Goal: Transaction & Acquisition: Purchase product/service

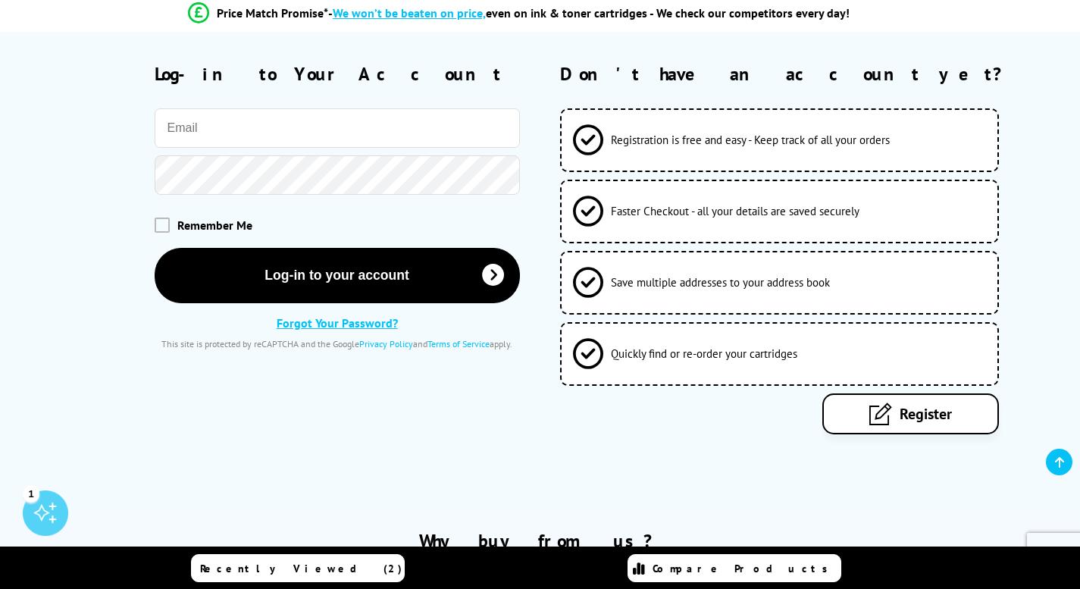
scroll to position [152, 0]
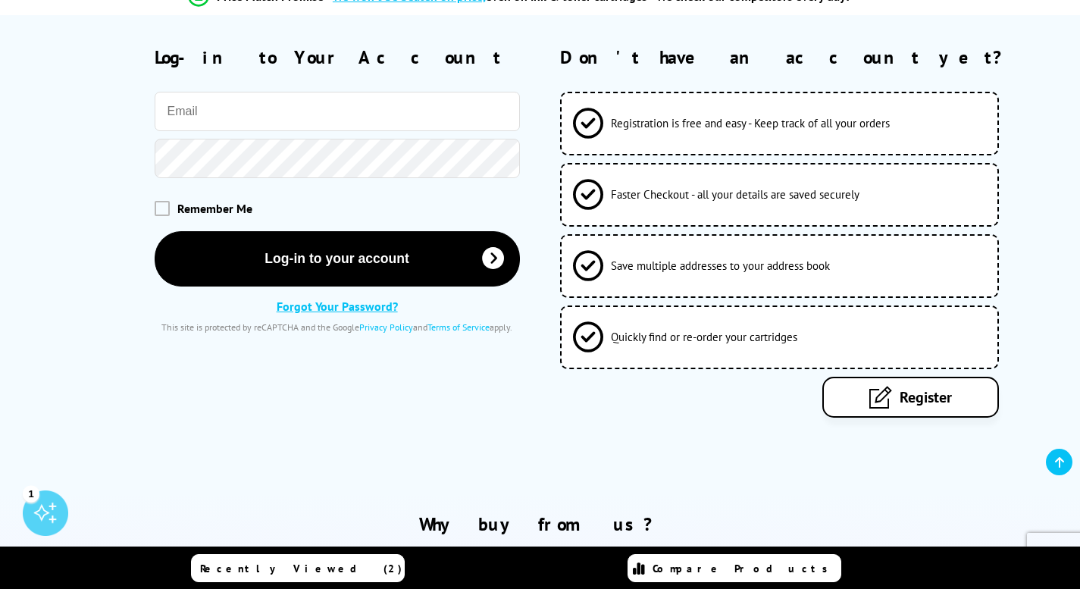
click at [904, 386] on link "Register" at bounding box center [910, 397] width 177 height 41
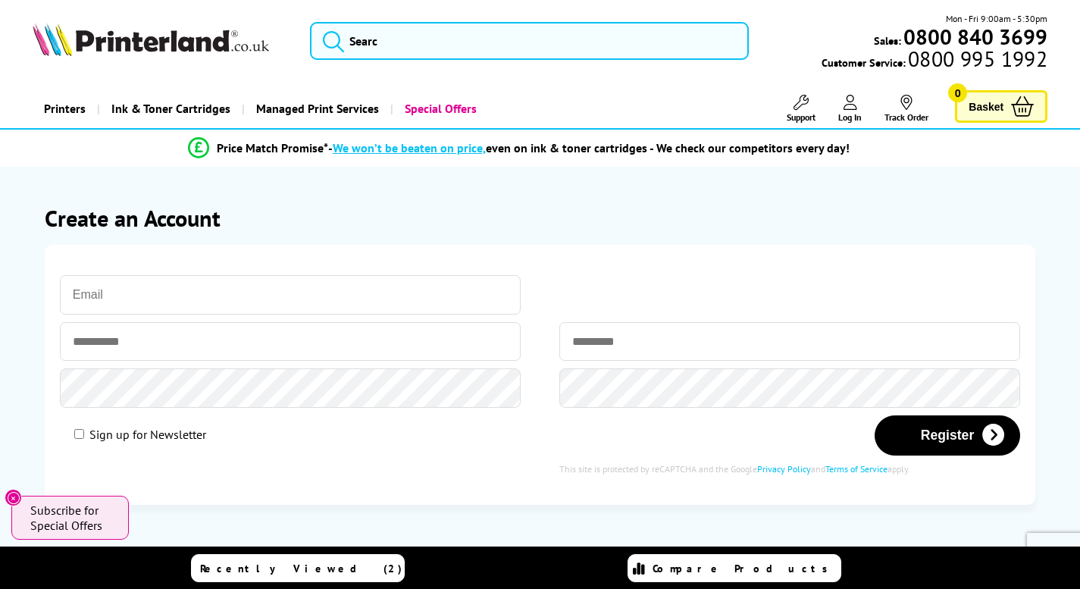
click at [474, 292] on input "email" at bounding box center [290, 294] width 461 height 39
type input "hayleyjanewright6@gmail.com"
type input "**********"
type input "******"
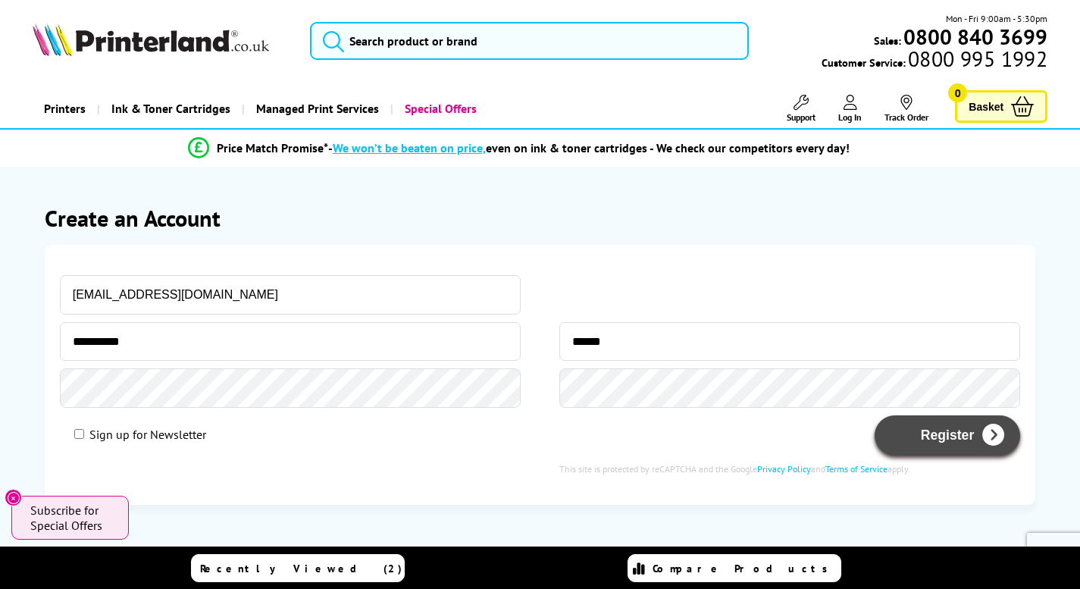
click at [962, 444] on button "Register" at bounding box center [946, 435] width 145 height 40
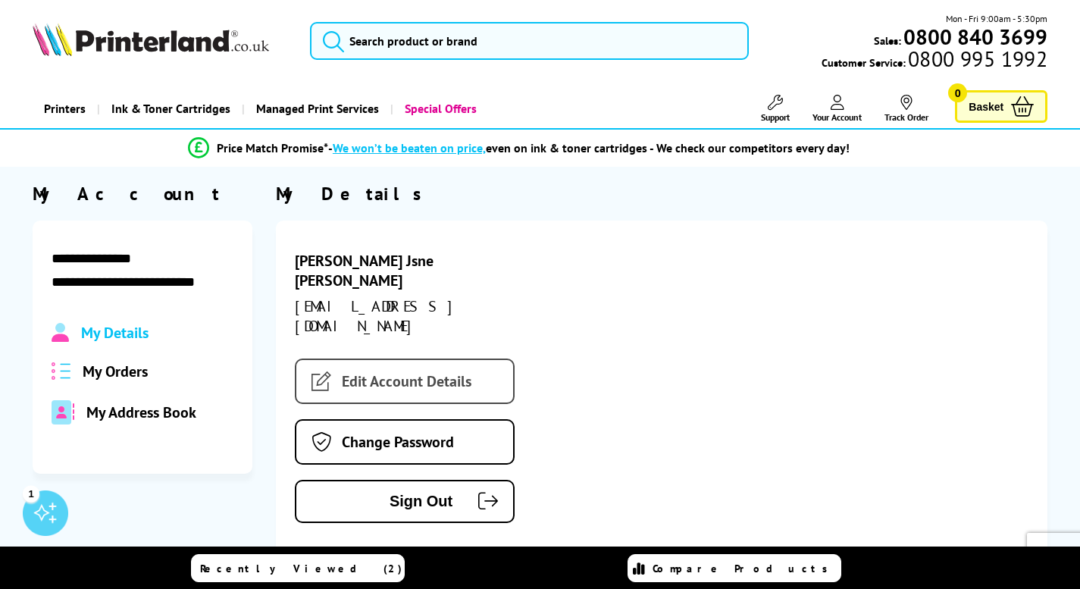
click at [424, 358] on link "Edit Account Details" at bounding box center [405, 380] width 220 height 45
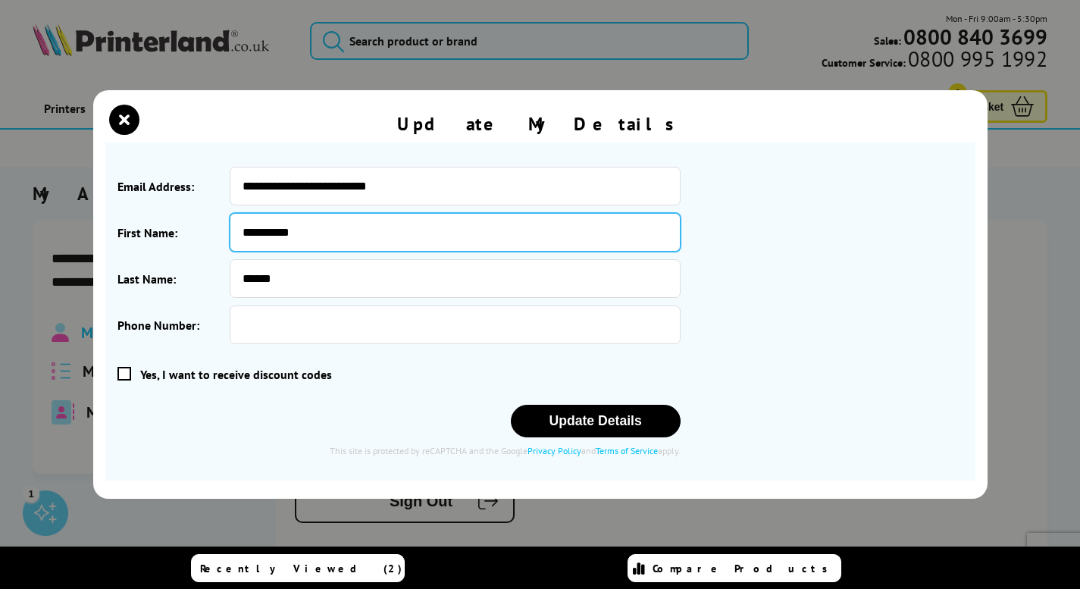
click at [327, 228] on input "**********" at bounding box center [455, 232] width 450 height 39
type input "*"
type input "**********"
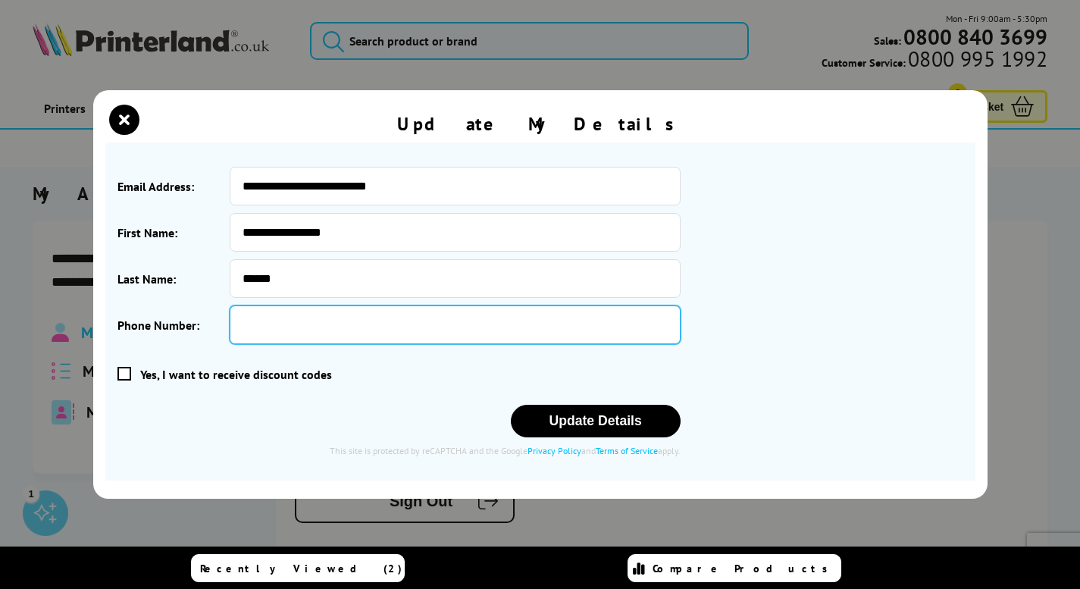
click at [309, 311] on input "Phone Number:" at bounding box center [455, 324] width 450 height 39
type input "**********"
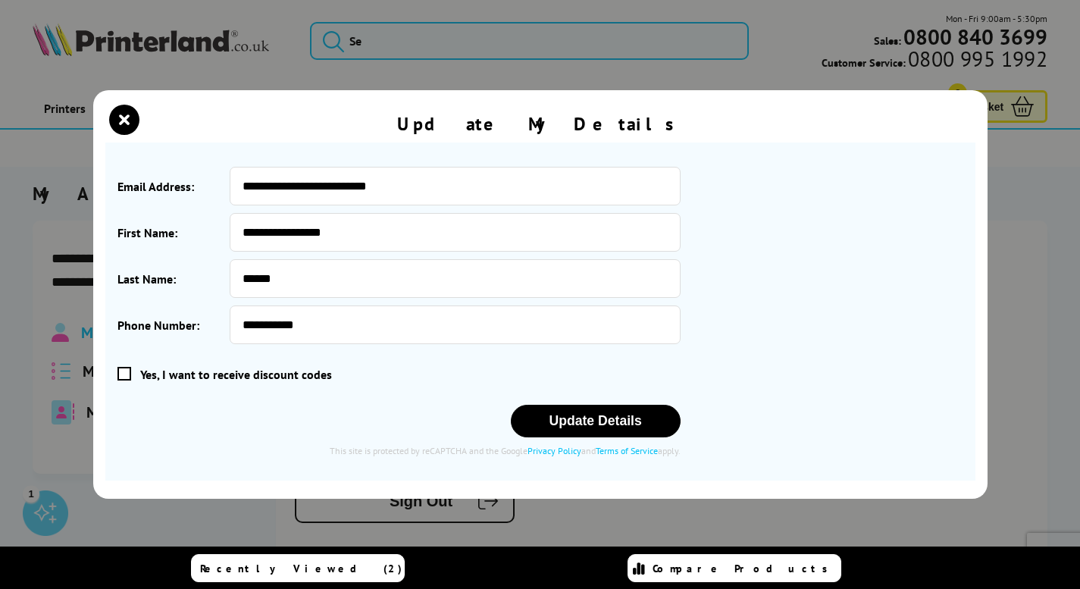
click at [127, 380] on span at bounding box center [124, 374] width 14 height 14
click at [120, 374] on input "checkbox" at bounding box center [120, 374] width 0 height 0
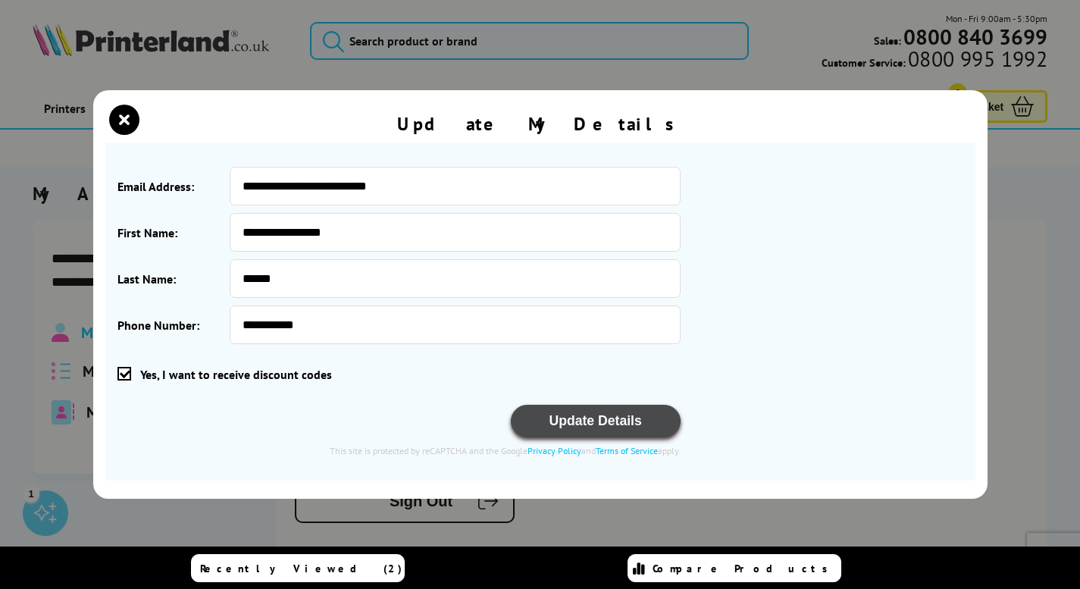
click at [568, 425] on button "Update Details" at bounding box center [596, 421] width 170 height 33
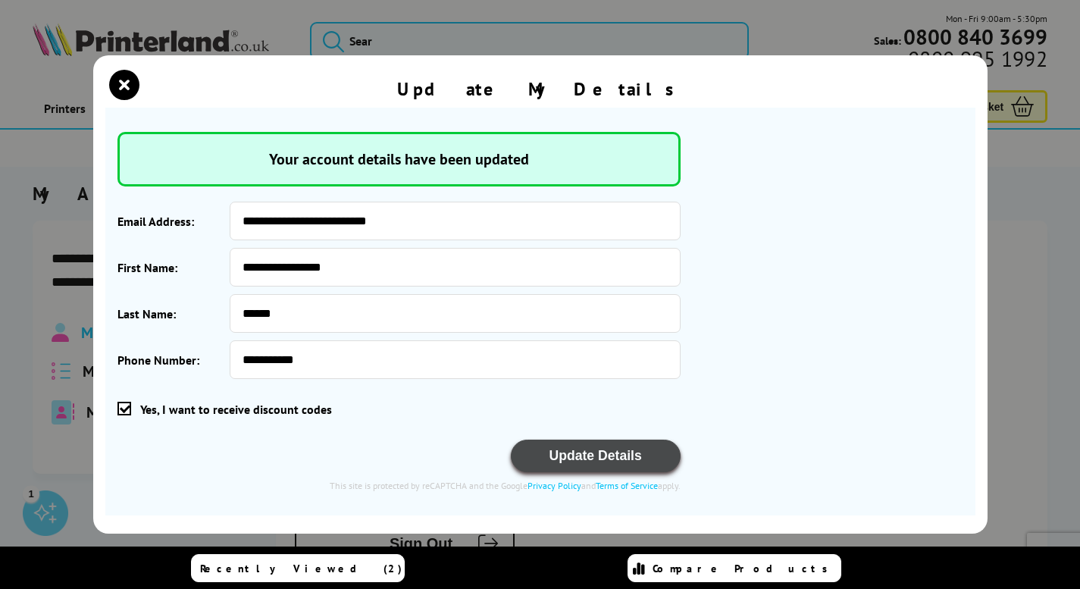
drag, startPoint x: 582, startPoint y: 467, endPoint x: 577, endPoint y: 458, distance: 9.5
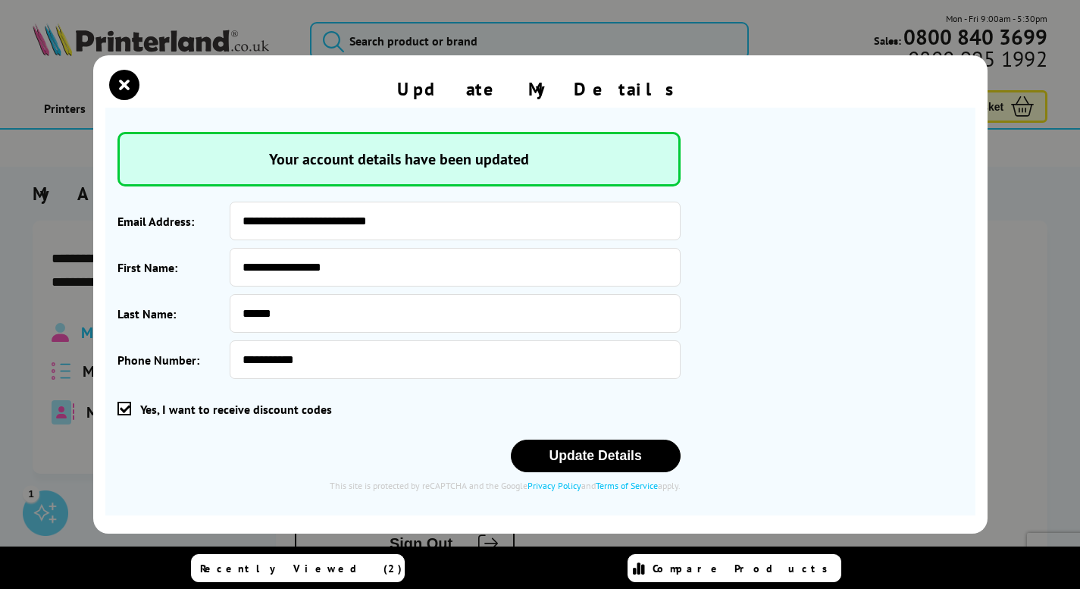
drag, startPoint x: 577, startPoint y: 458, endPoint x: 461, endPoint y: 390, distance: 134.5
click at [461, 390] on div "Yes, I want to receive discount codes" at bounding box center [398, 408] width 563 height 45
click at [125, 93] on icon "close modal" at bounding box center [124, 85] width 30 height 30
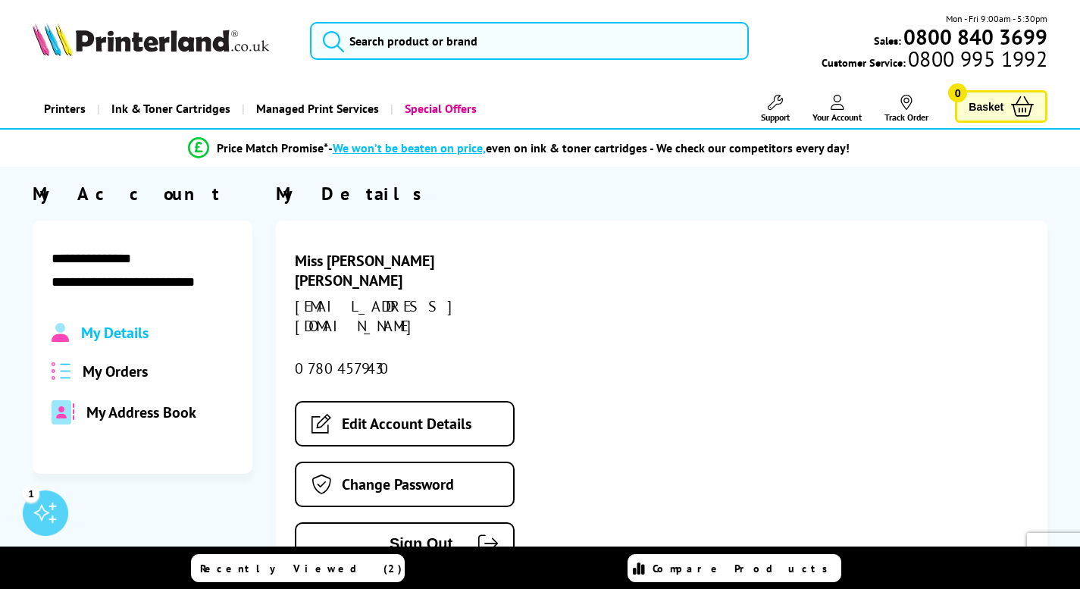
click at [142, 362] on span "My Orders" at bounding box center [115, 371] width 65 height 20
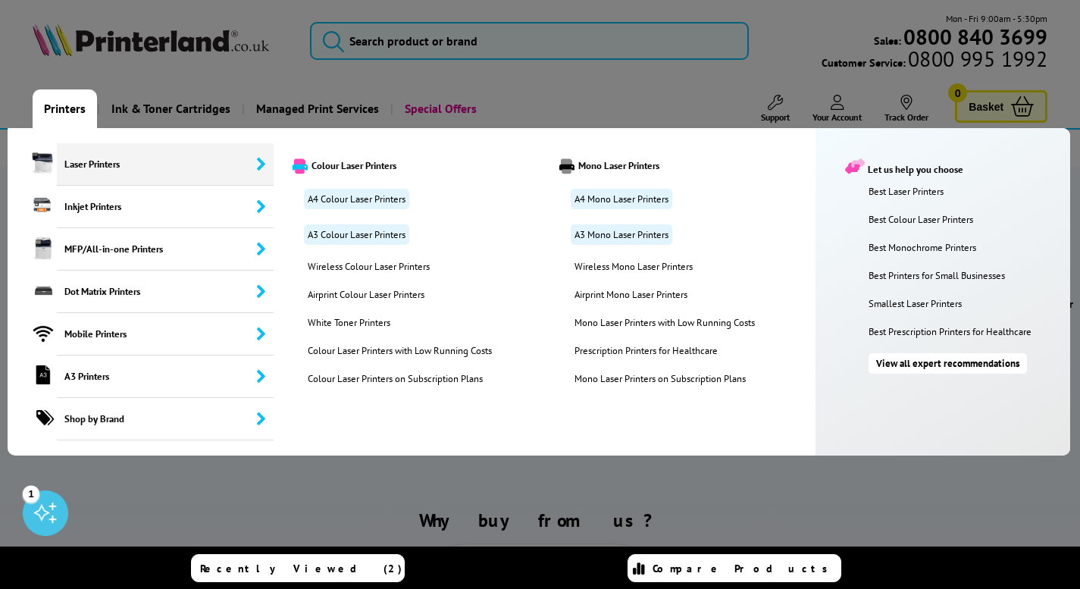
click at [80, 164] on span "Laser Printers" at bounding box center [165, 164] width 217 height 42
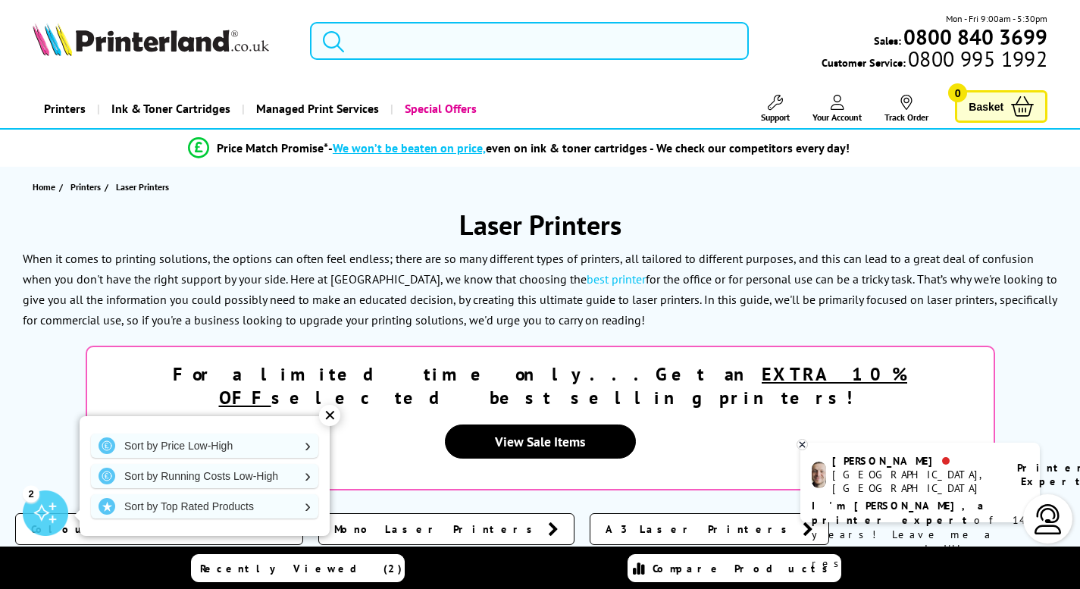
click at [336, 415] on div "✕" at bounding box center [329, 415] width 21 height 21
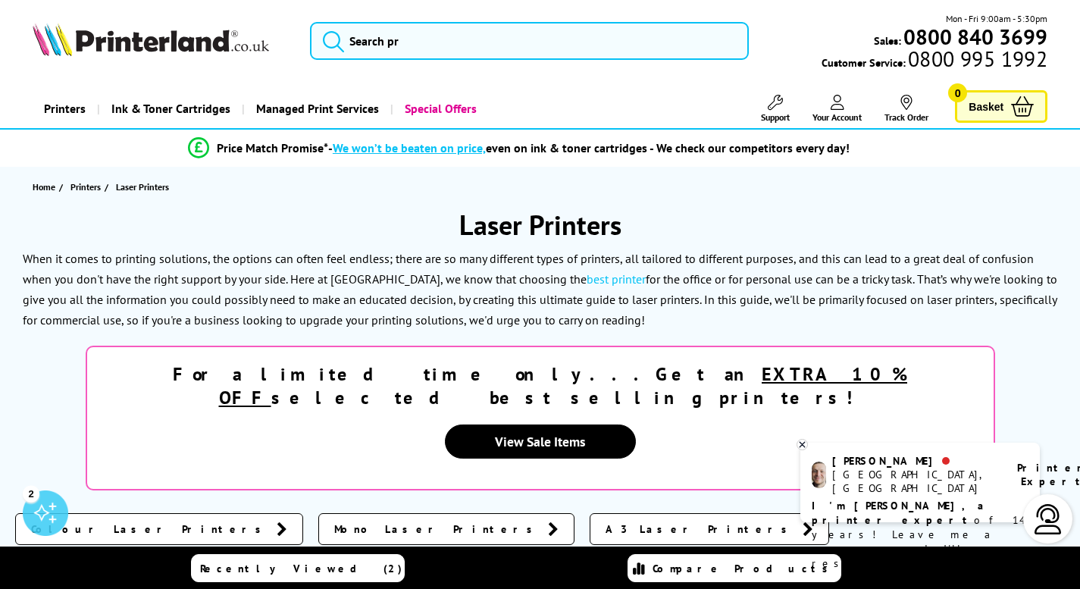
click at [802, 446] on icon at bounding box center [802, 444] width 10 height 11
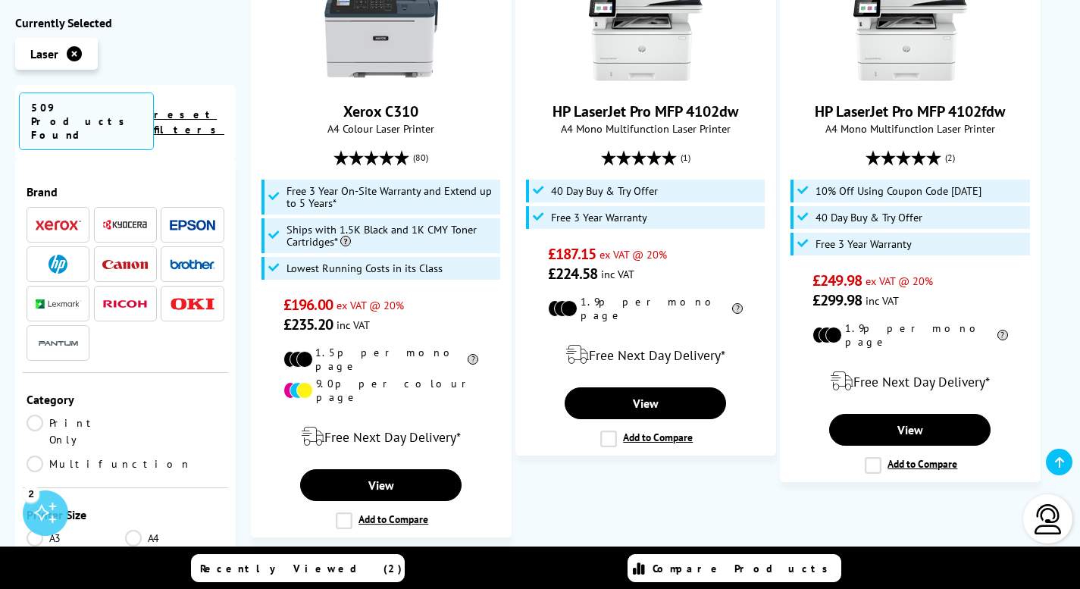
scroll to position [1963, 0]
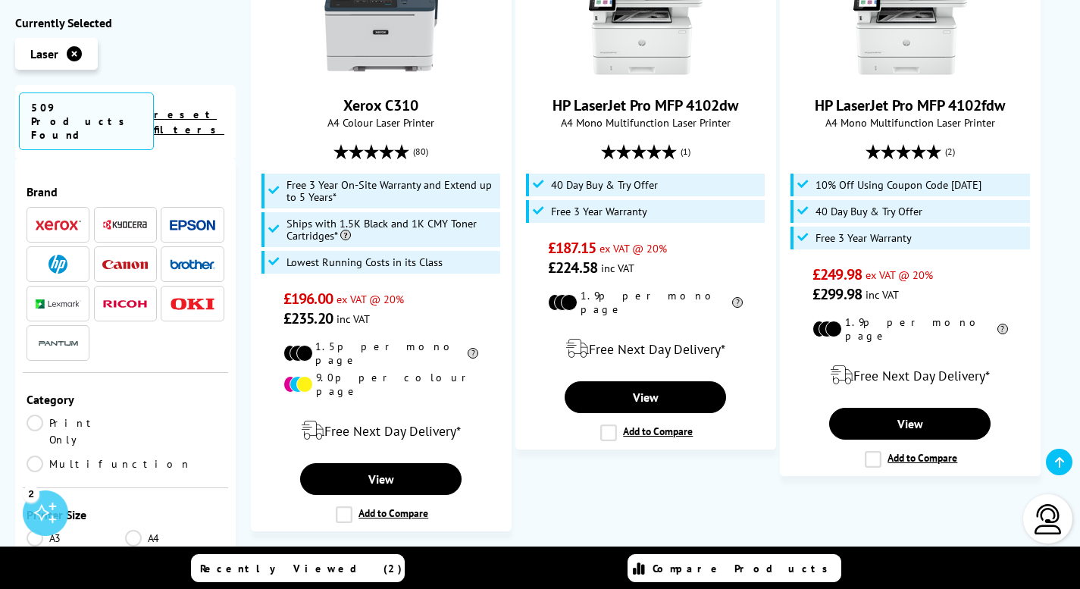
click at [184, 258] on img at bounding box center [192, 263] width 45 height 11
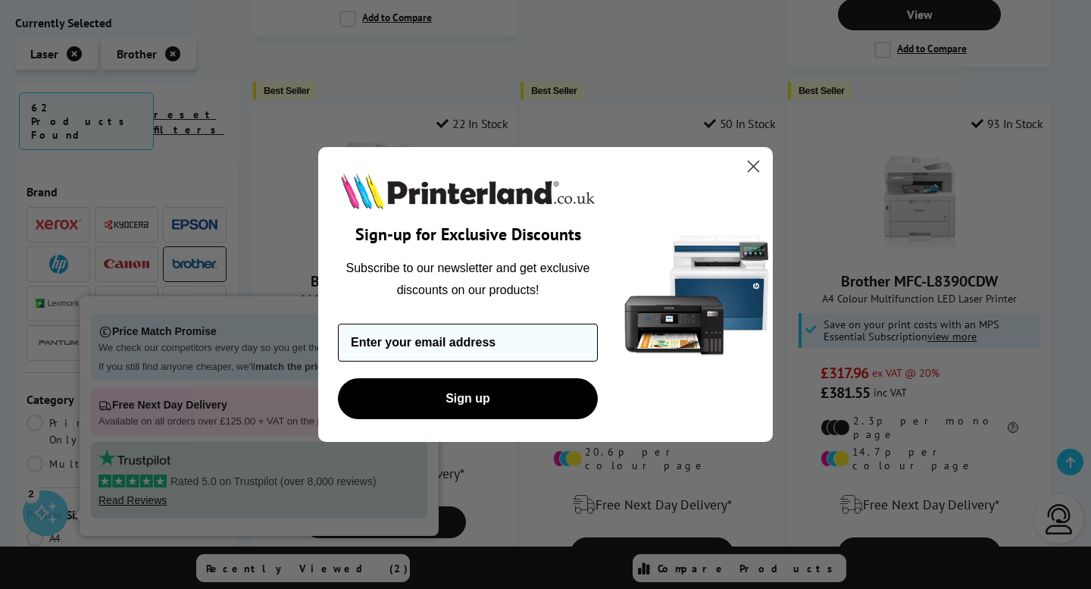
click at [543, 336] on input "Enter your email address" at bounding box center [468, 343] width 260 height 38
type input "hayleyjanewright6@gmail.com"
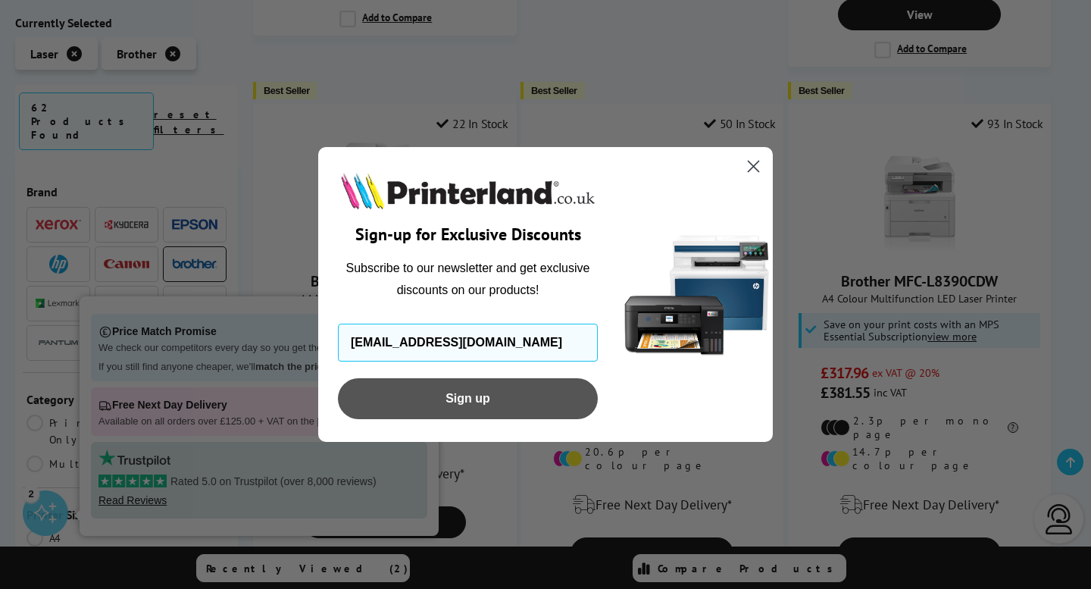
click at [514, 401] on button "Sign up" at bounding box center [468, 398] width 260 height 41
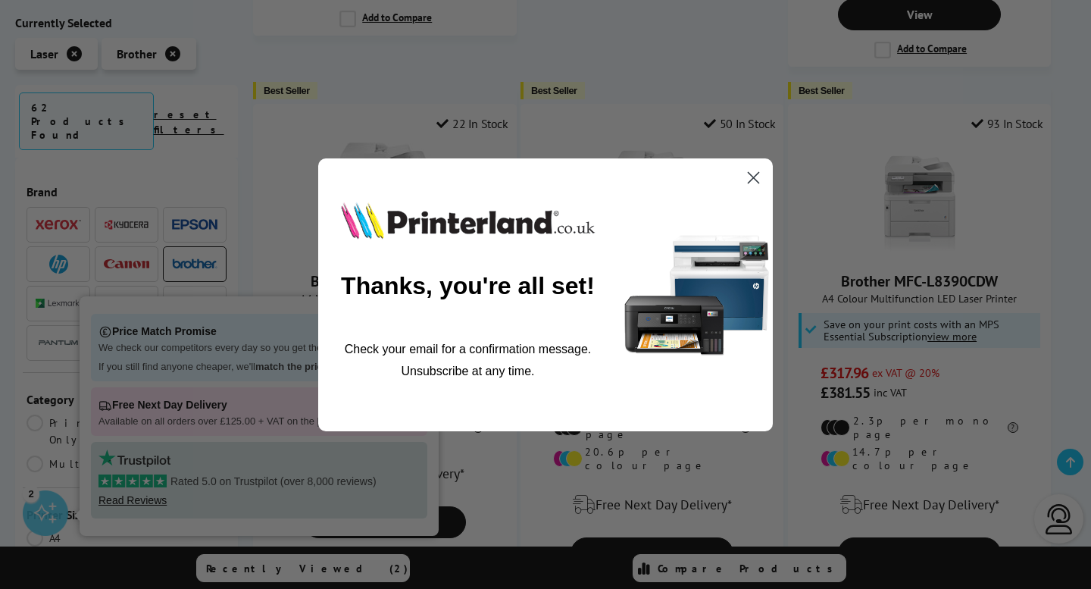
click at [752, 177] on icon "Close dialog" at bounding box center [754, 177] width 11 height 11
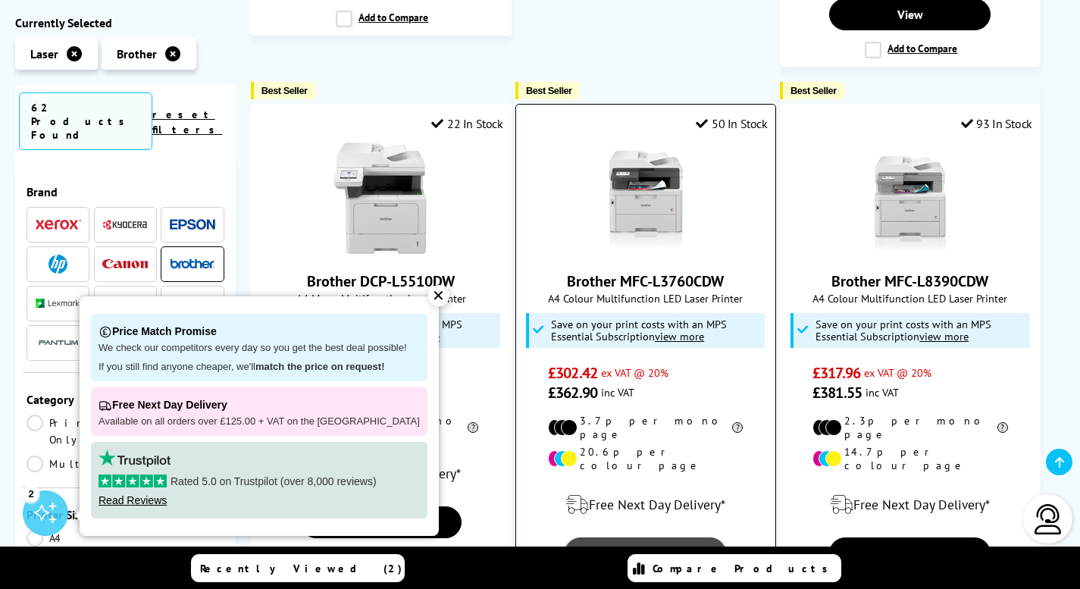
click at [668, 537] on link "View" at bounding box center [645, 553] width 161 height 32
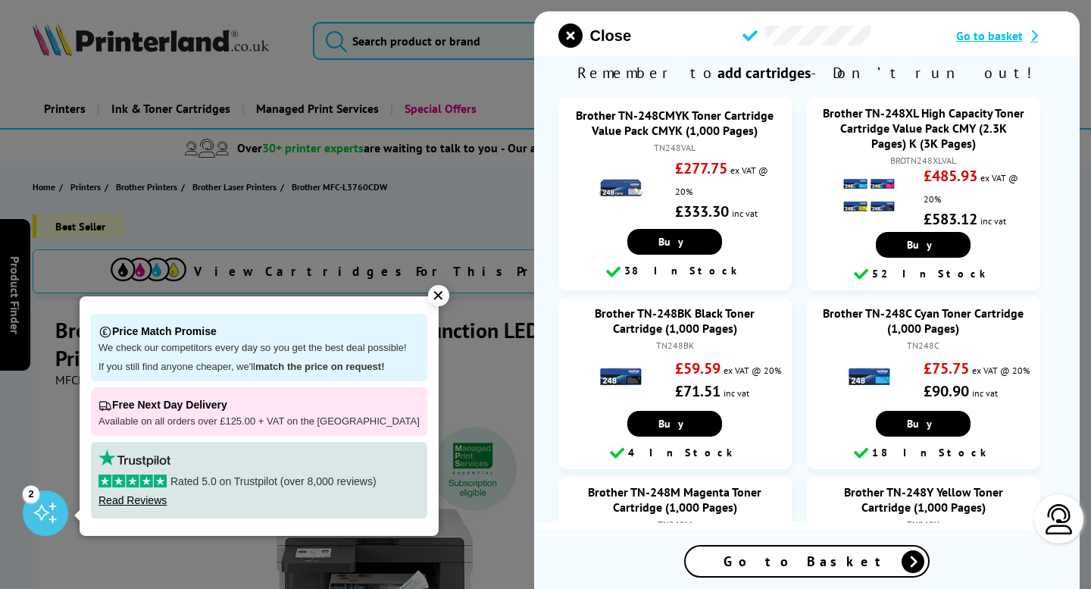
click at [902, 557] on icon at bounding box center [913, 561] width 23 height 23
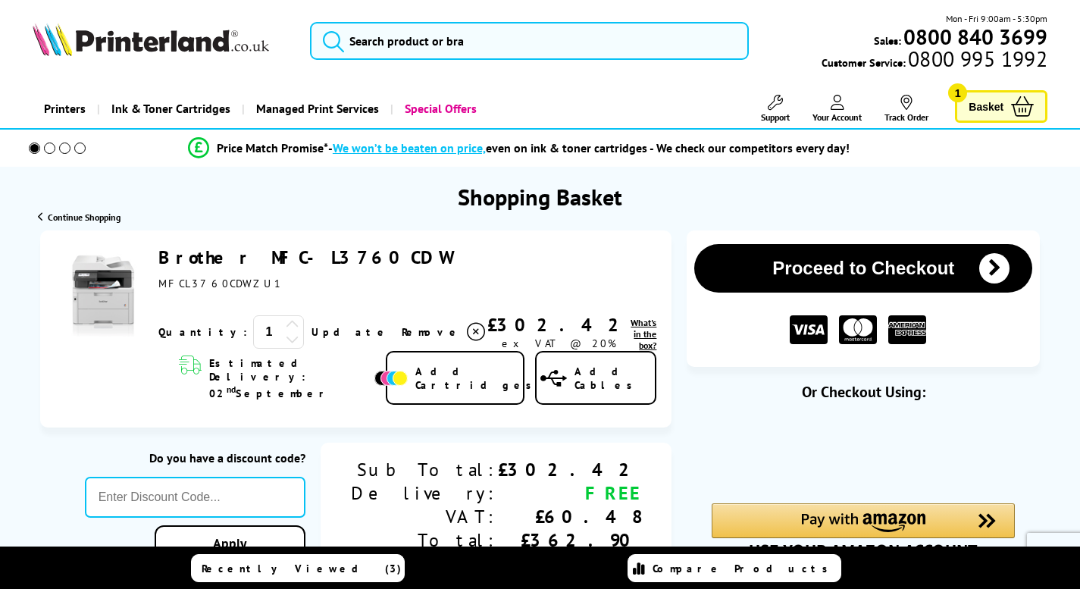
click at [442, 386] on span "Add Cartridges" at bounding box center [477, 377] width 124 height 27
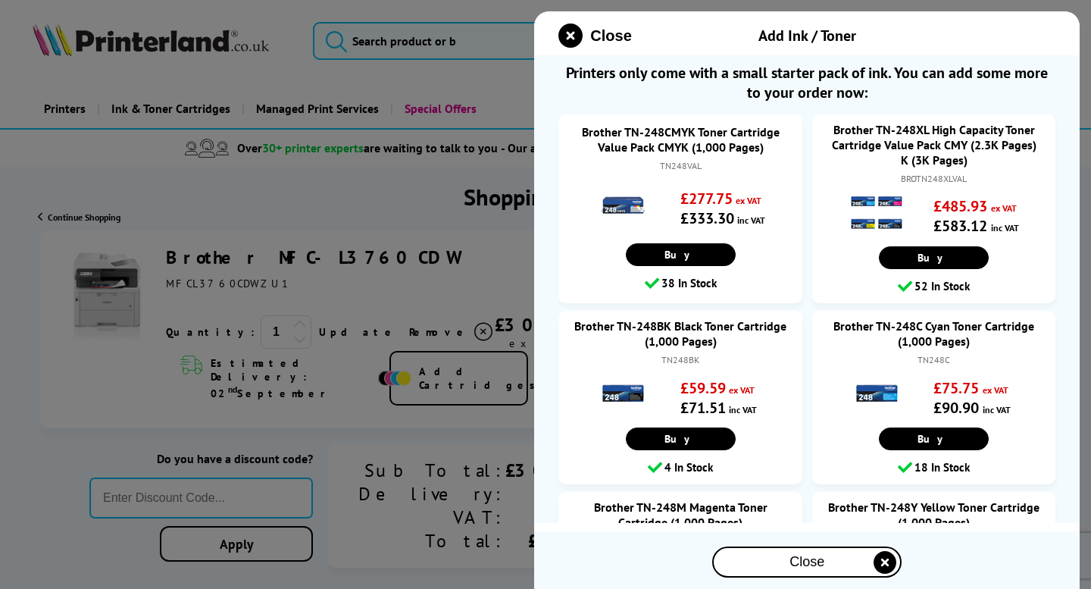
drag, startPoint x: 442, startPoint y: 386, endPoint x: 344, endPoint y: 399, distance: 98.7
click at [344, 399] on div at bounding box center [545, 294] width 1091 height 589
click at [325, 403] on div at bounding box center [545, 294] width 1091 height 589
click at [416, 249] on div at bounding box center [545, 294] width 1091 height 589
click at [414, 252] on div at bounding box center [545, 294] width 1091 height 589
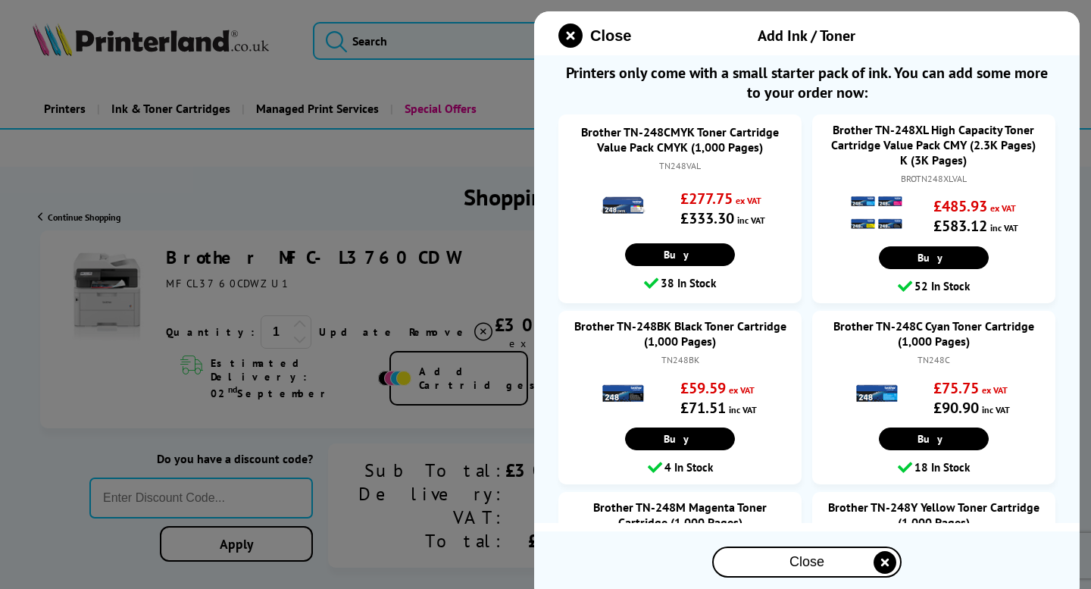
click at [221, 437] on div at bounding box center [545, 294] width 1091 height 589
click at [574, 36] on icon "close modal" at bounding box center [570, 35] width 24 height 24
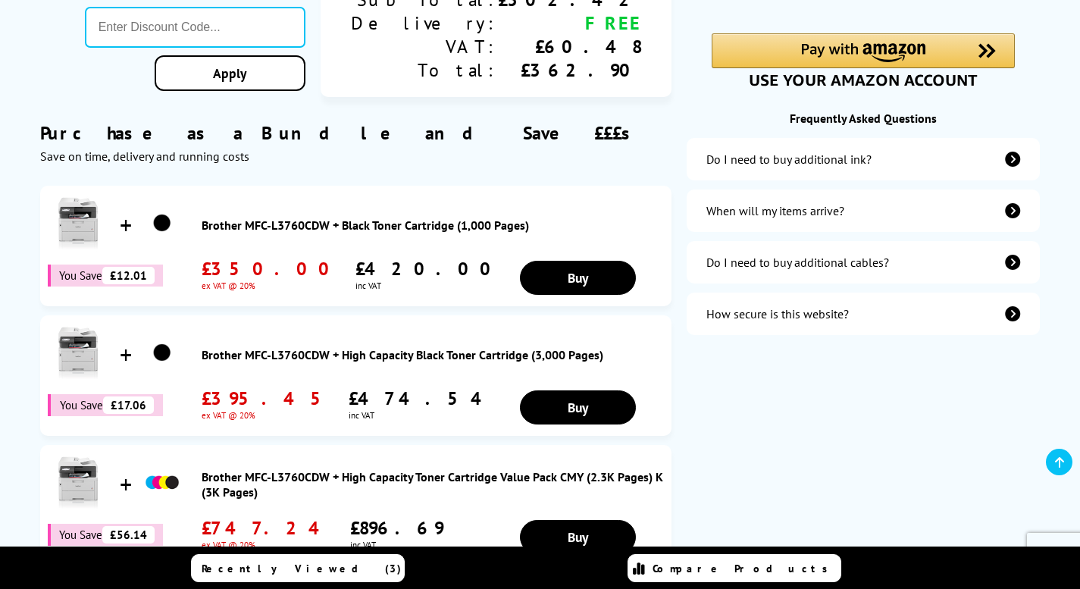
scroll to position [417, 0]
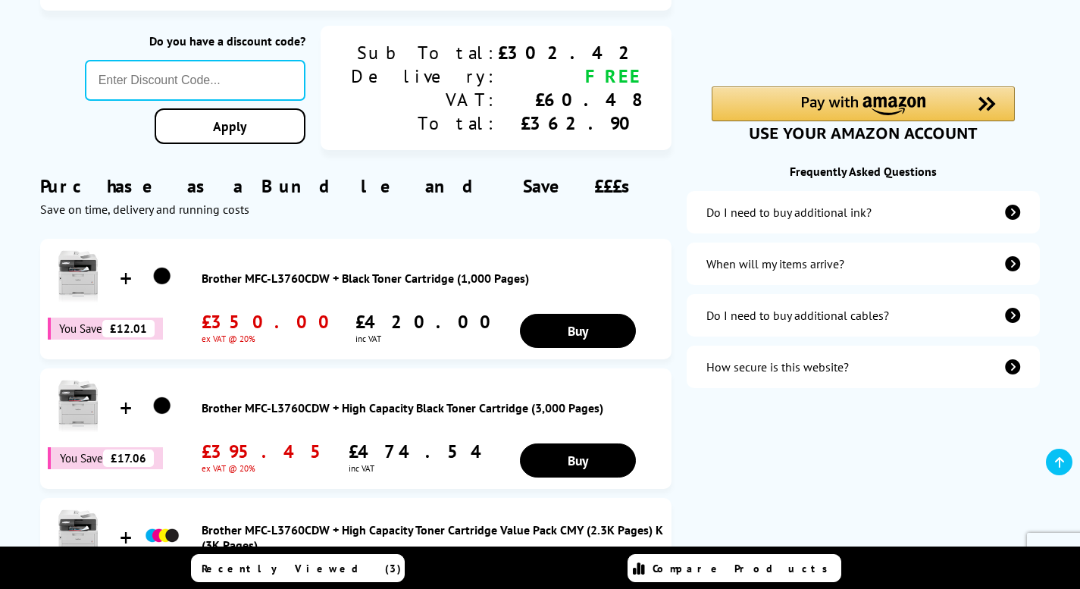
click at [362, 285] on link "Brother MFC-L3760CDW + Black Toner Cartridge (1,000 Pages)" at bounding box center [433, 278] width 462 height 15
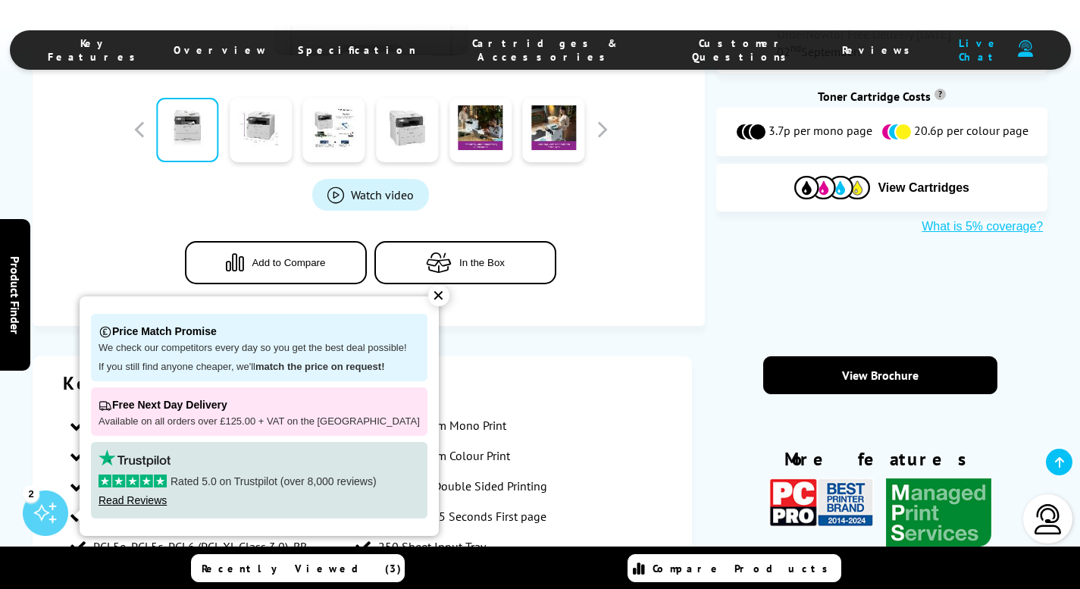
scroll to position [605, 0]
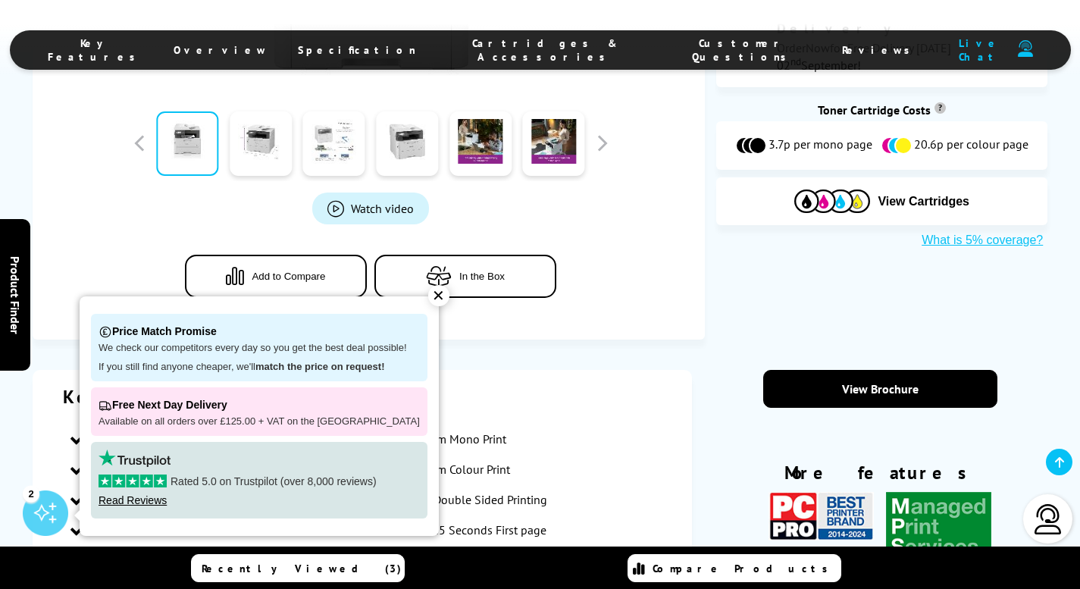
click at [338, 153] on link at bounding box center [334, 143] width 62 height 64
click at [339, 153] on link at bounding box center [334, 143] width 62 height 64
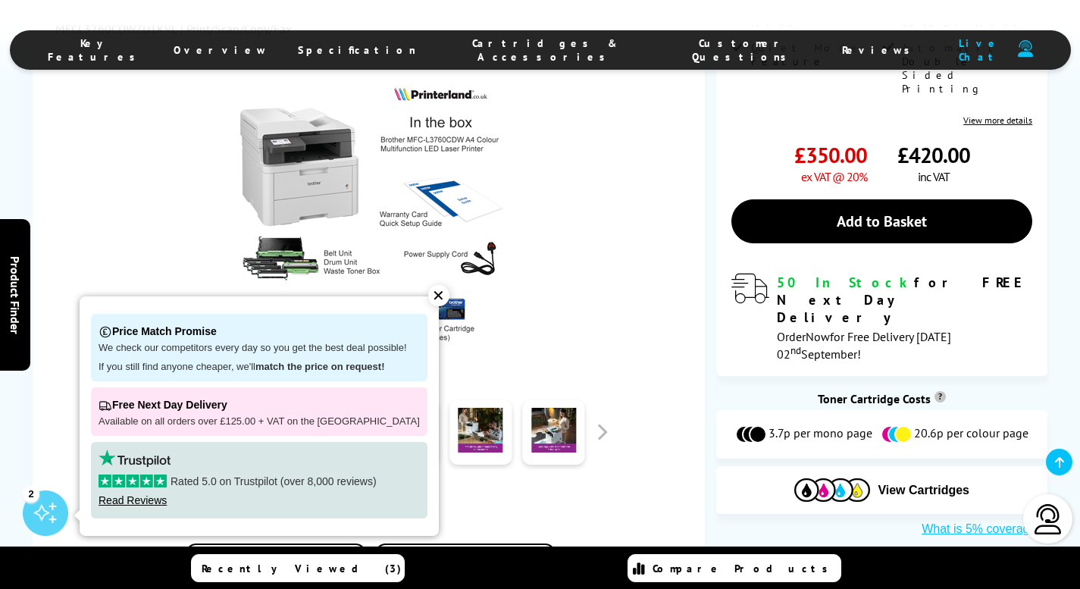
scroll to position [0, 0]
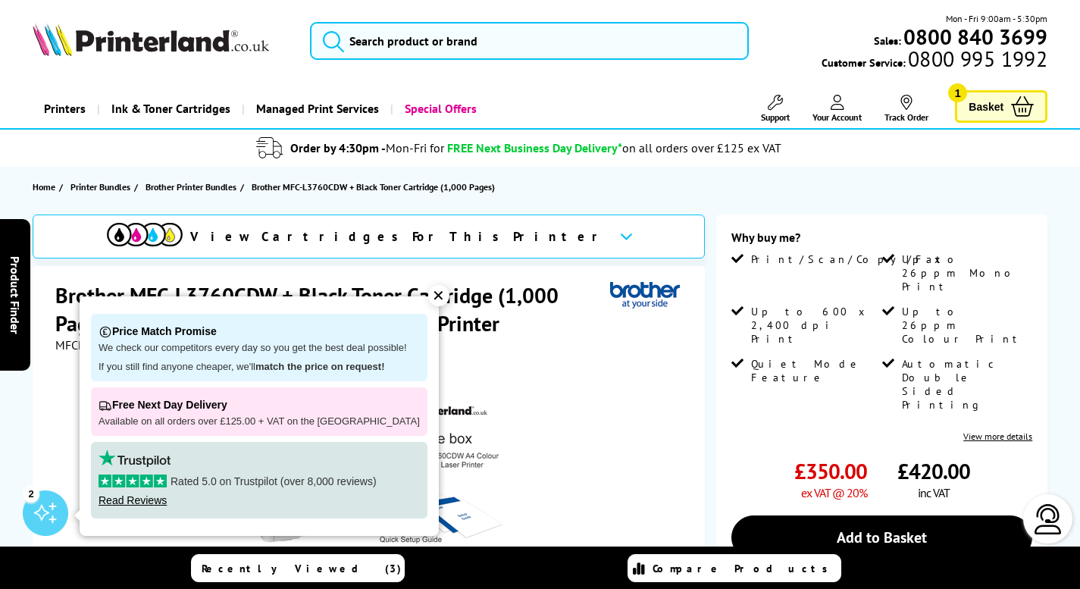
click at [428, 296] on div "✕" at bounding box center [438, 295] width 21 height 21
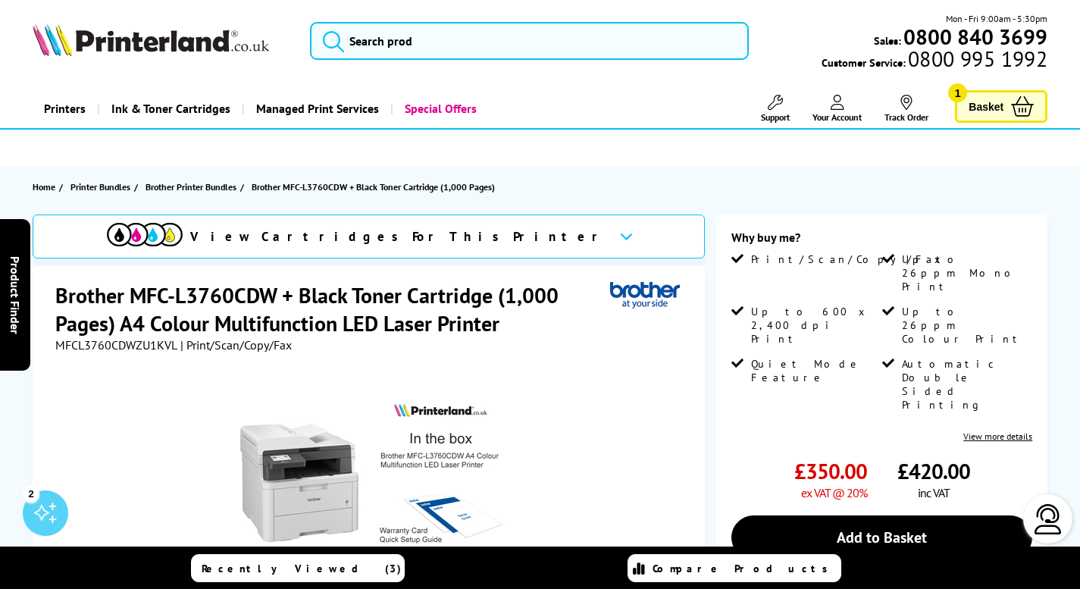
click at [674, 389] on div at bounding box center [370, 523] width 630 height 343
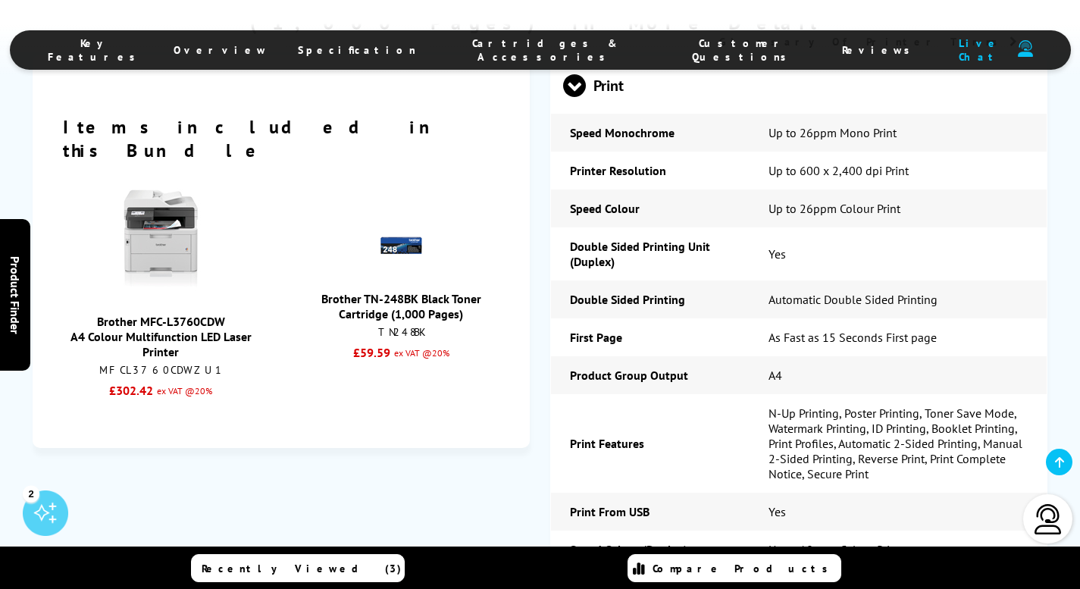
scroll to position [1787, 0]
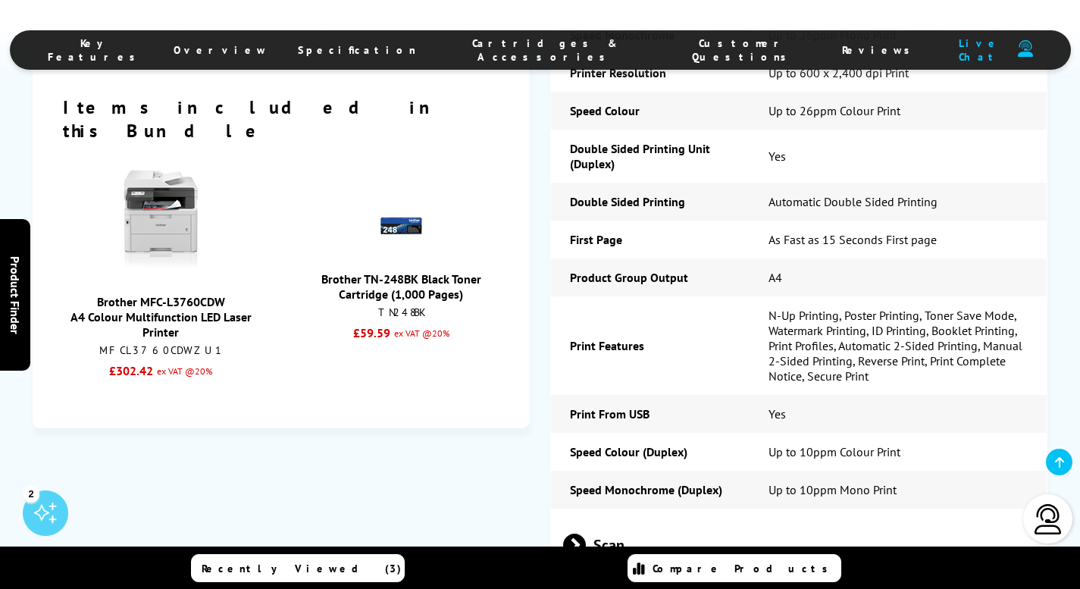
click at [166, 300] on link "Brother MFC-L3760CDW A4 Colour Multifunction LED Laser Printer" at bounding box center [160, 316] width 181 height 45
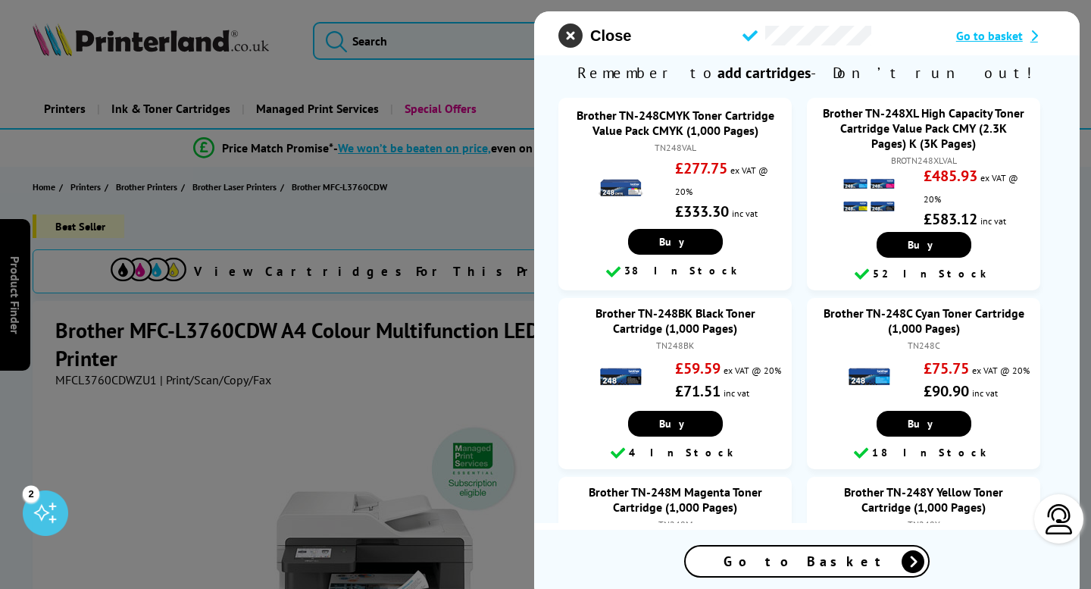
click at [577, 40] on icon "close modal" at bounding box center [570, 35] width 24 height 24
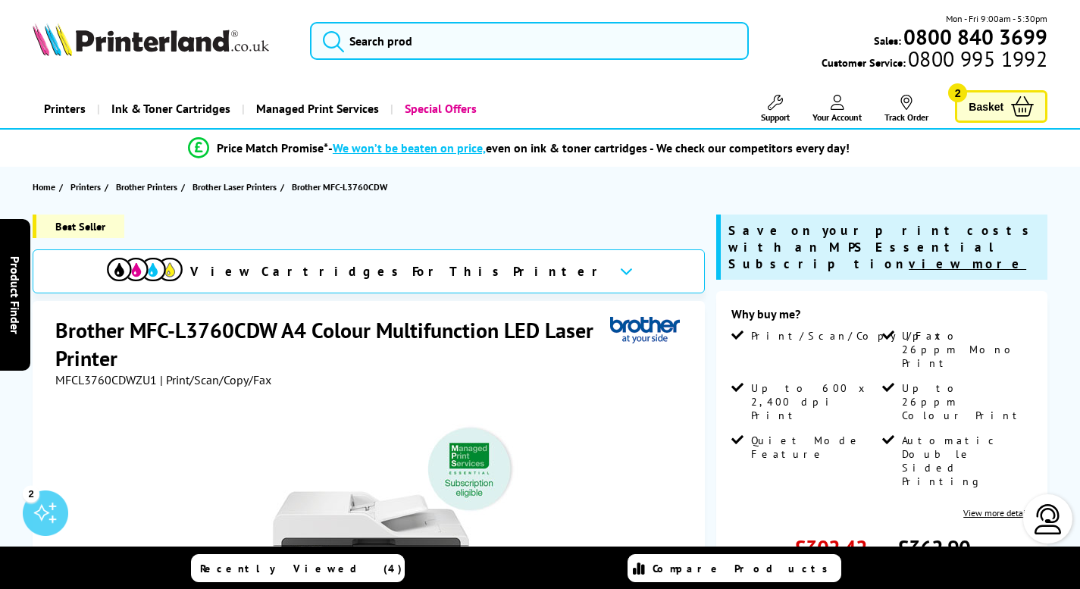
click at [840, 115] on span "Your Account" at bounding box center [836, 116] width 49 height 11
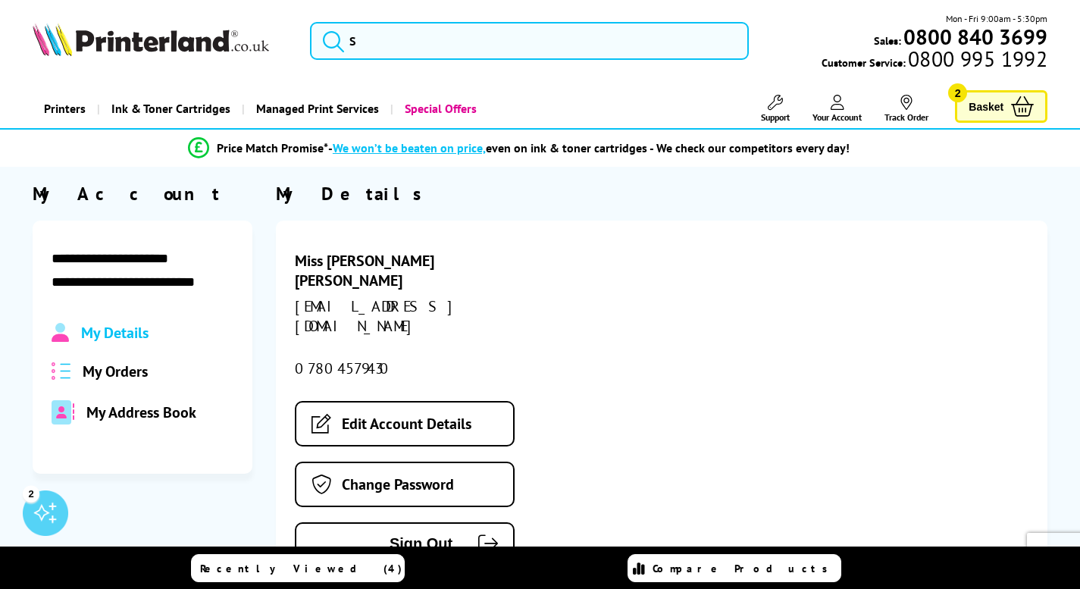
click at [1018, 117] on icon at bounding box center [1022, 106] width 23 height 20
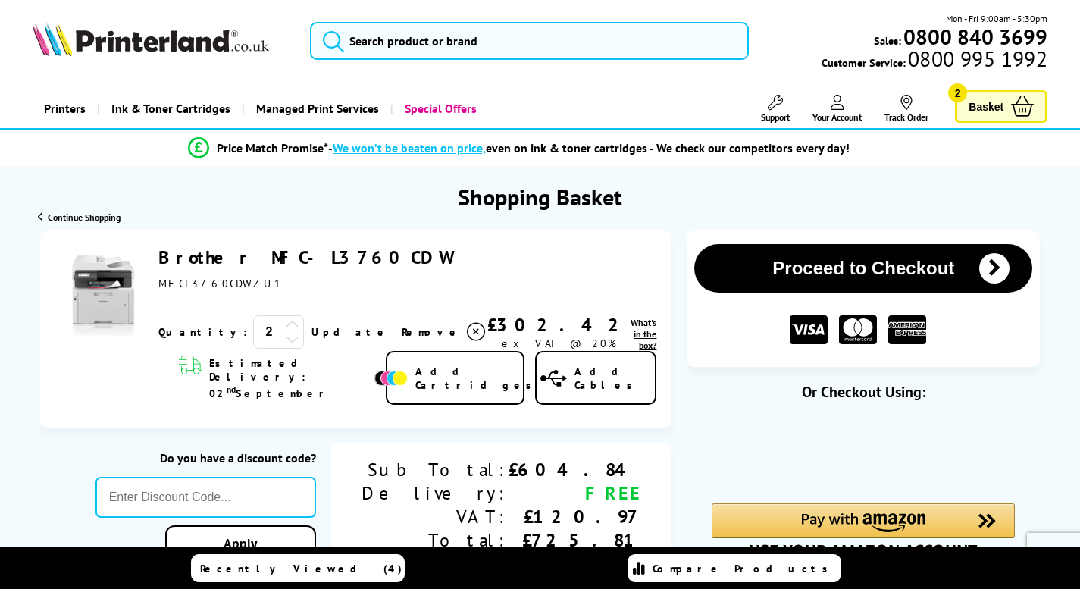
click at [286, 326] on icon at bounding box center [293, 325] width 14 height 14
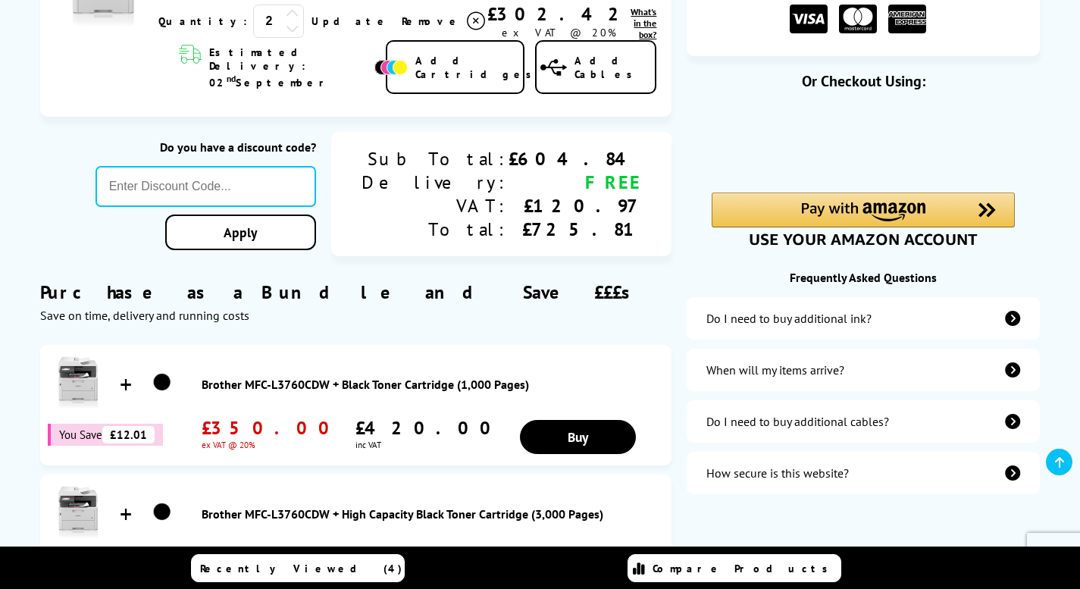
scroll to position [333, 0]
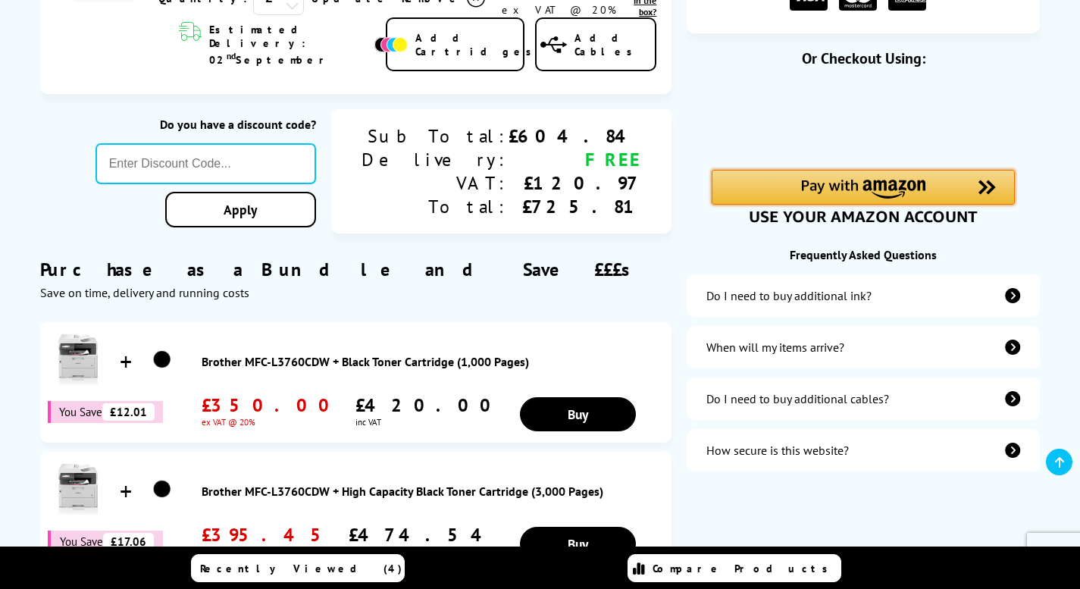
click at [830, 191] on img "Amazon Pay - Use your Amazon account" at bounding box center [863, 189] width 124 height 19
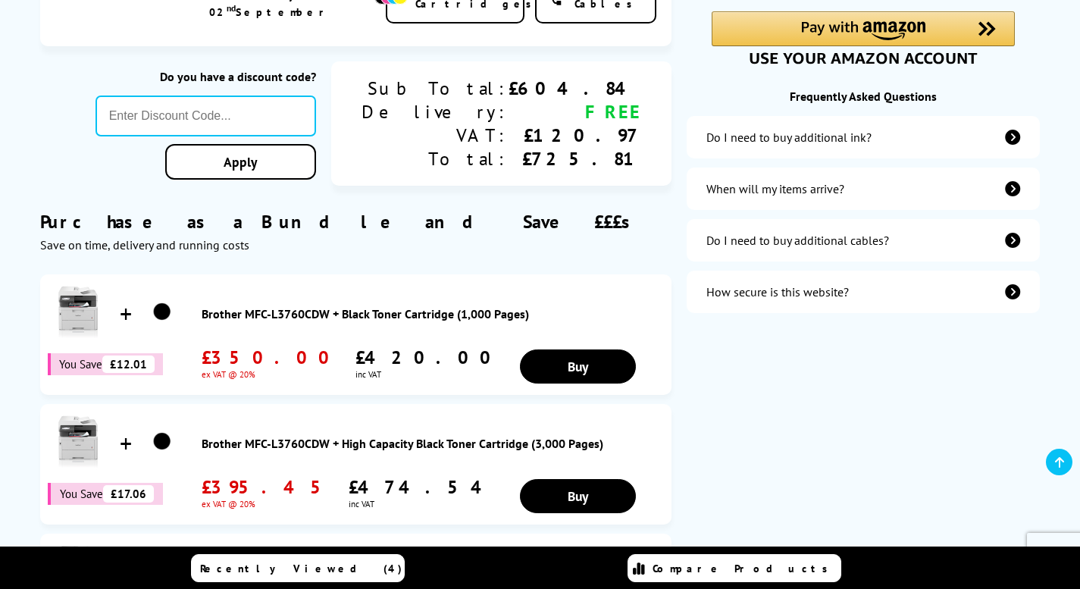
scroll to position [309, 0]
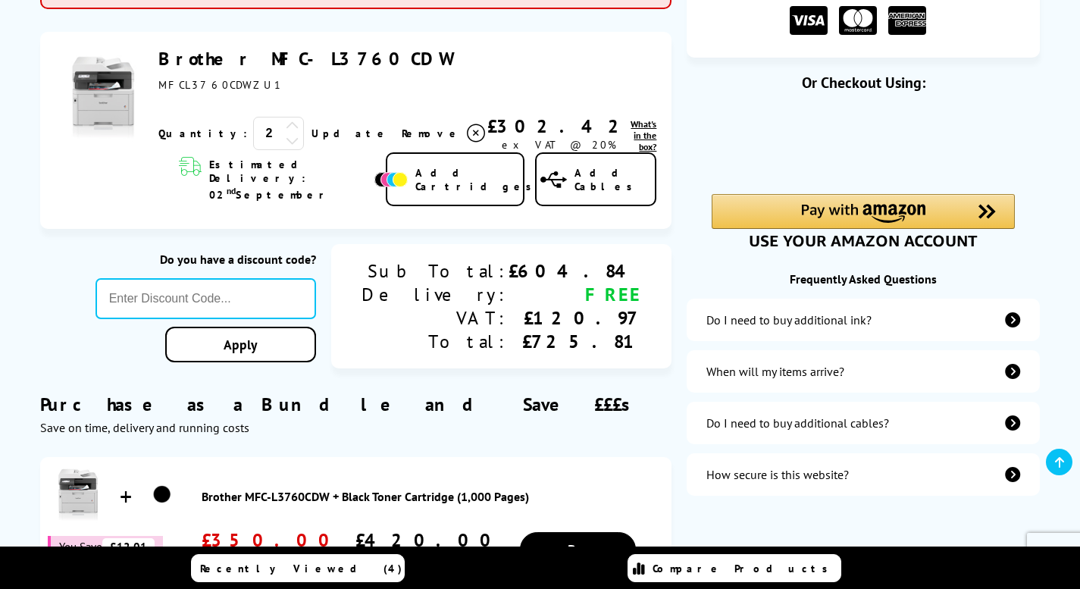
click at [286, 124] on icon at bounding box center [293, 126] width 14 height 14
click at [286, 146] on icon at bounding box center [293, 140] width 14 height 14
click at [311, 136] on link "Update" at bounding box center [350, 134] width 78 height 14
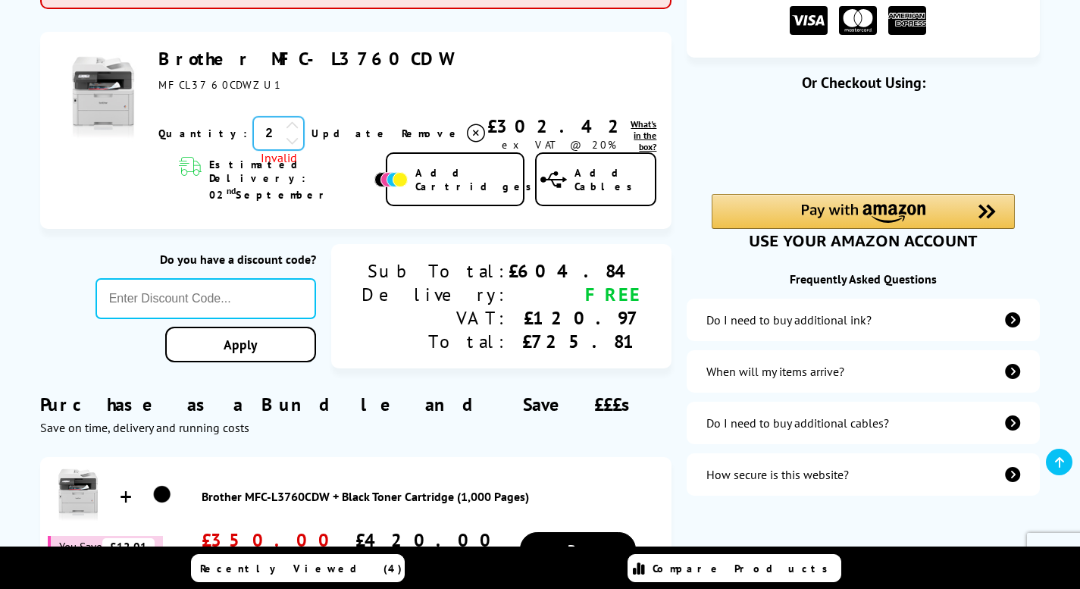
click at [253, 136] on input "2" at bounding box center [278, 133] width 51 height 33
type input "0"
type input "1"
click button "Proceed to Checkout" at bounding box center [0, 0] width 0 height 0
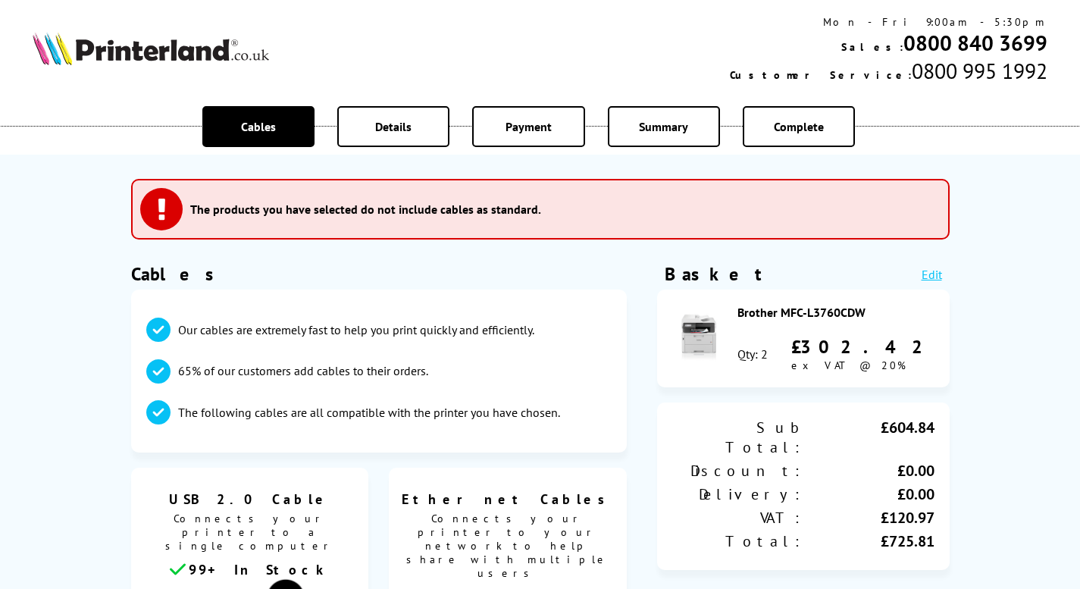
click at [364, 125] on div "Details" at bounding box center [393, 126] width 112 height 41
